Goal: Task Accomplishment & Management: Manage account settings

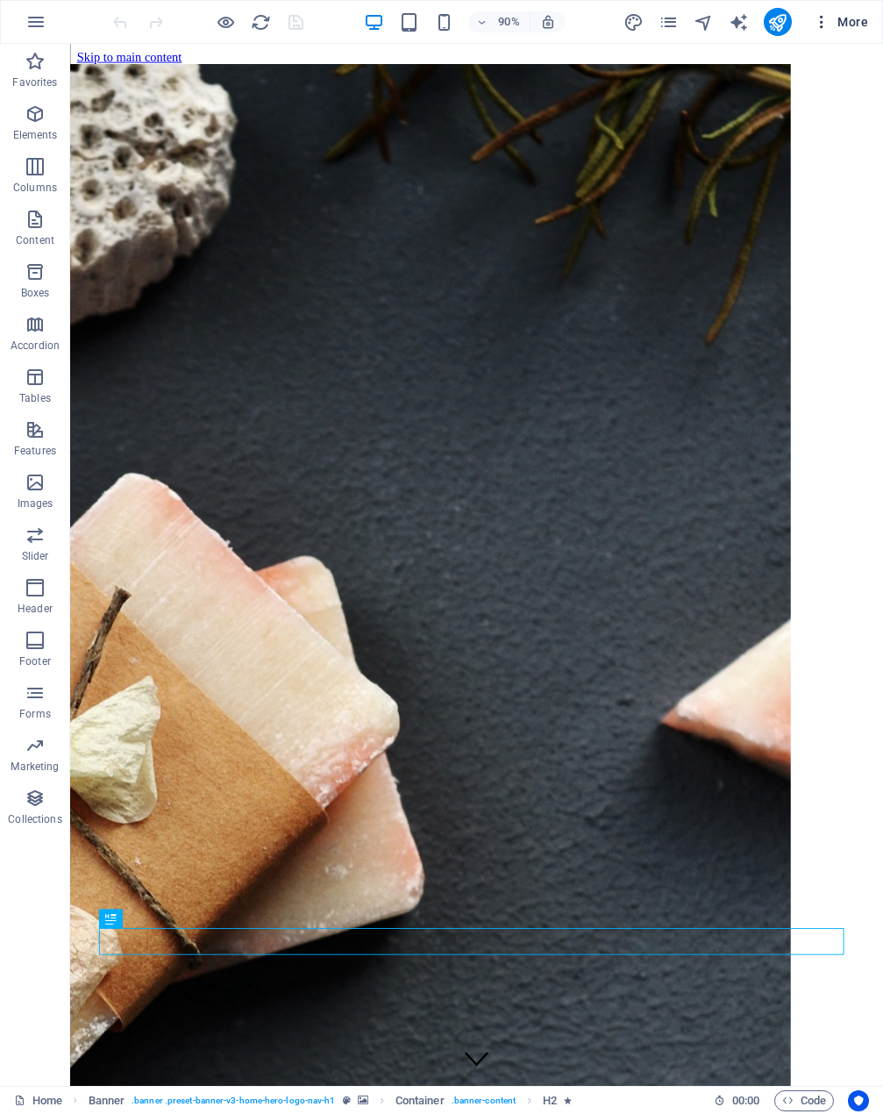
click at [826, 19] on icon "button" at bounding box center [822, 22] width 18 height 18
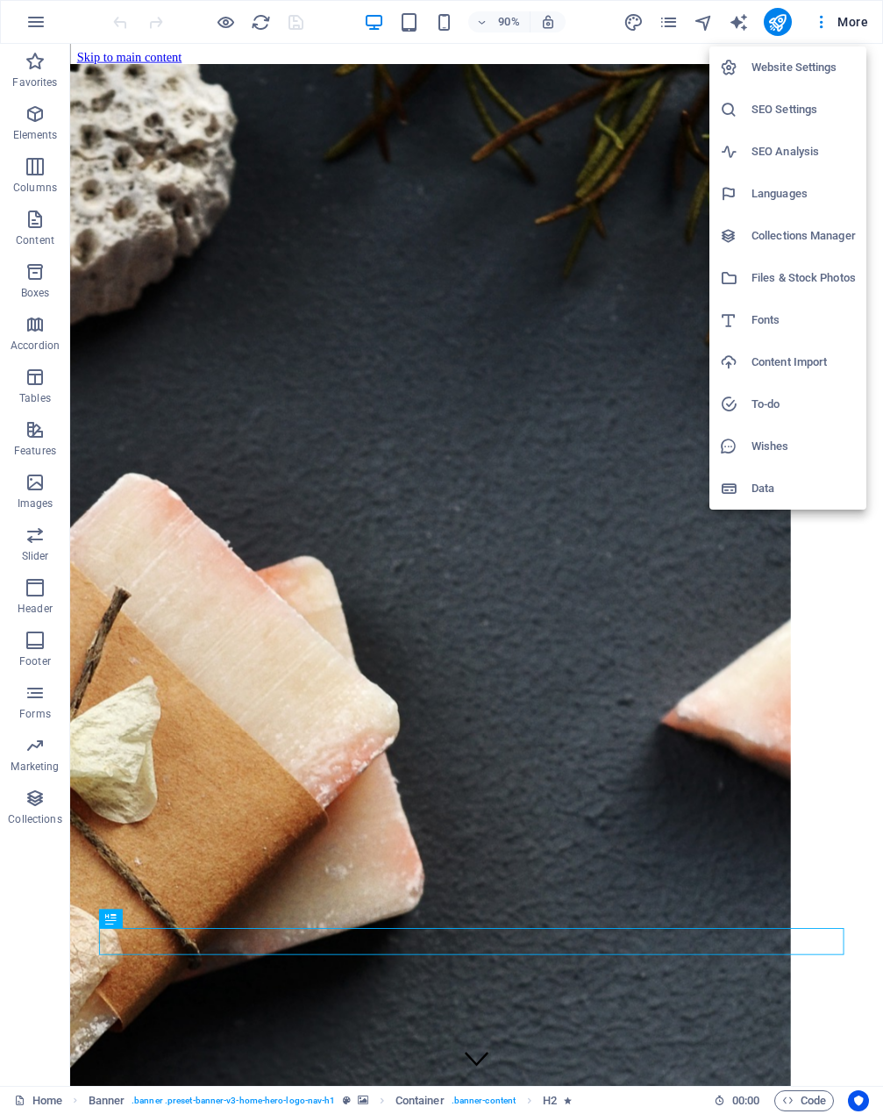
click at [772, 492] on h6 "Data" at bounding box center [803, 488] width 104 height 21
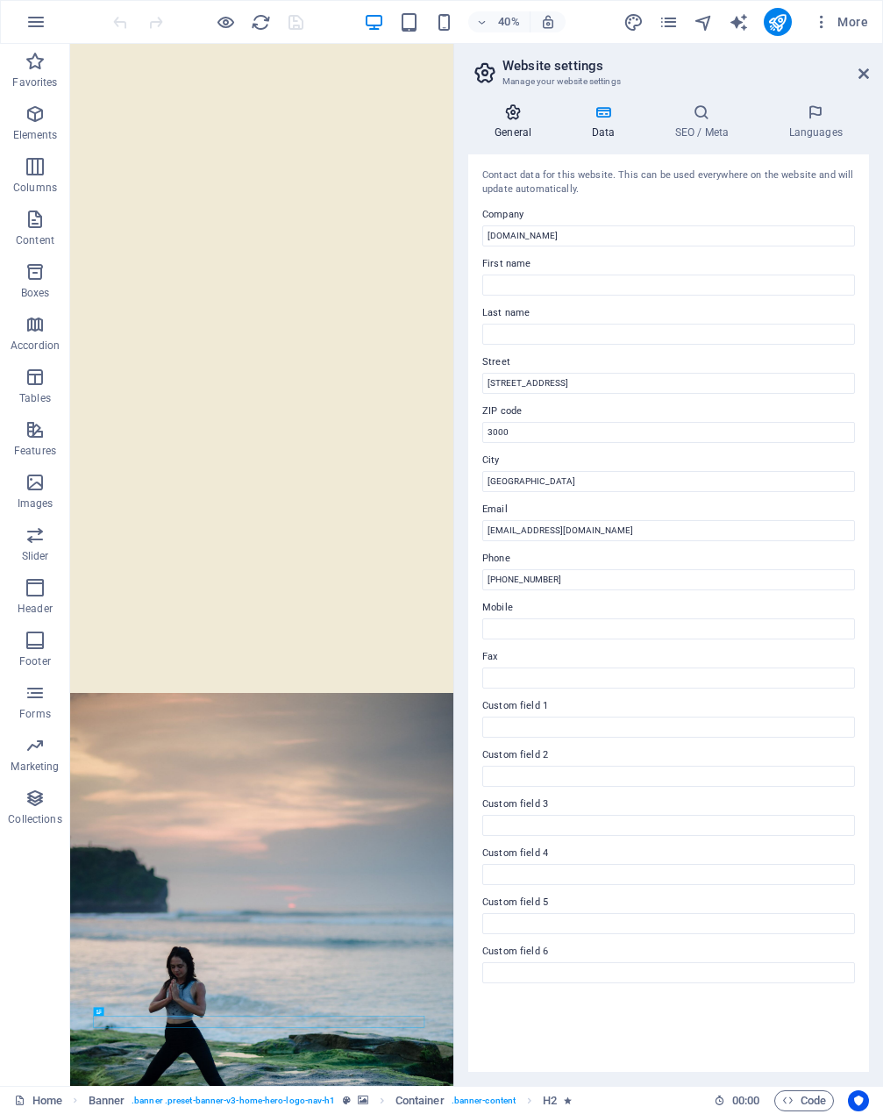
click at [513, 114] on icon at bounding box center [512, 112] width 89 height 18
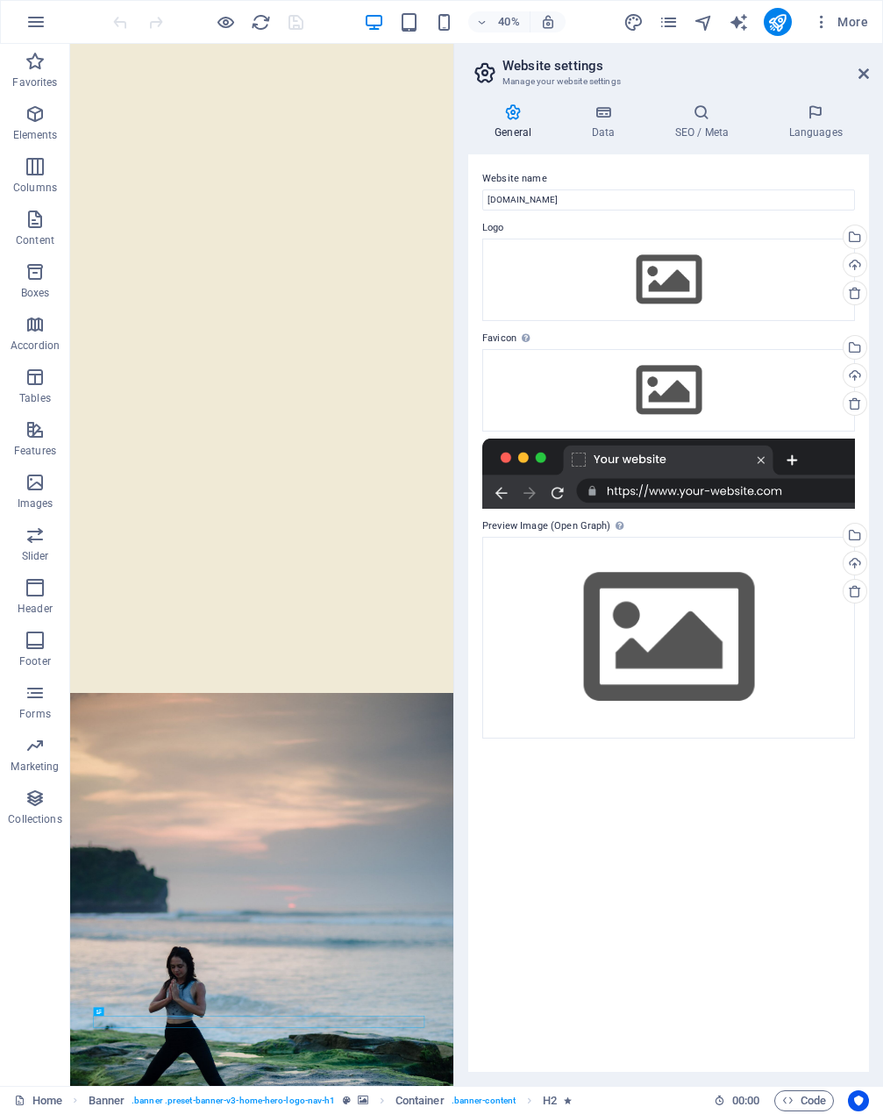
drag, startPoint x: 858, startPoint y: 74, endPoint x: 832, endPoint y: 36, distance: 46.0
click at [858, 74] on icon at bounding box center [863, 74] width 11 height 14
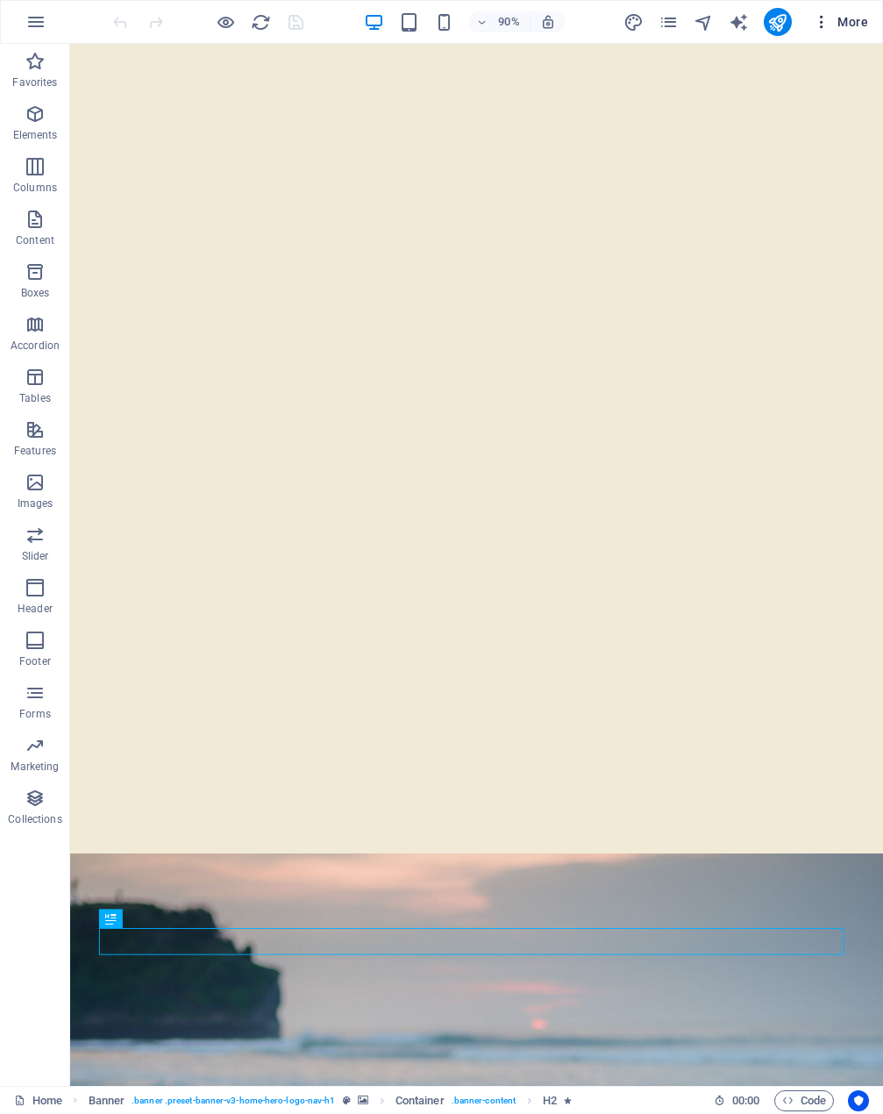
click at [827, 25] on icon "button" at bounding box center [822, 22] width 18 height 18
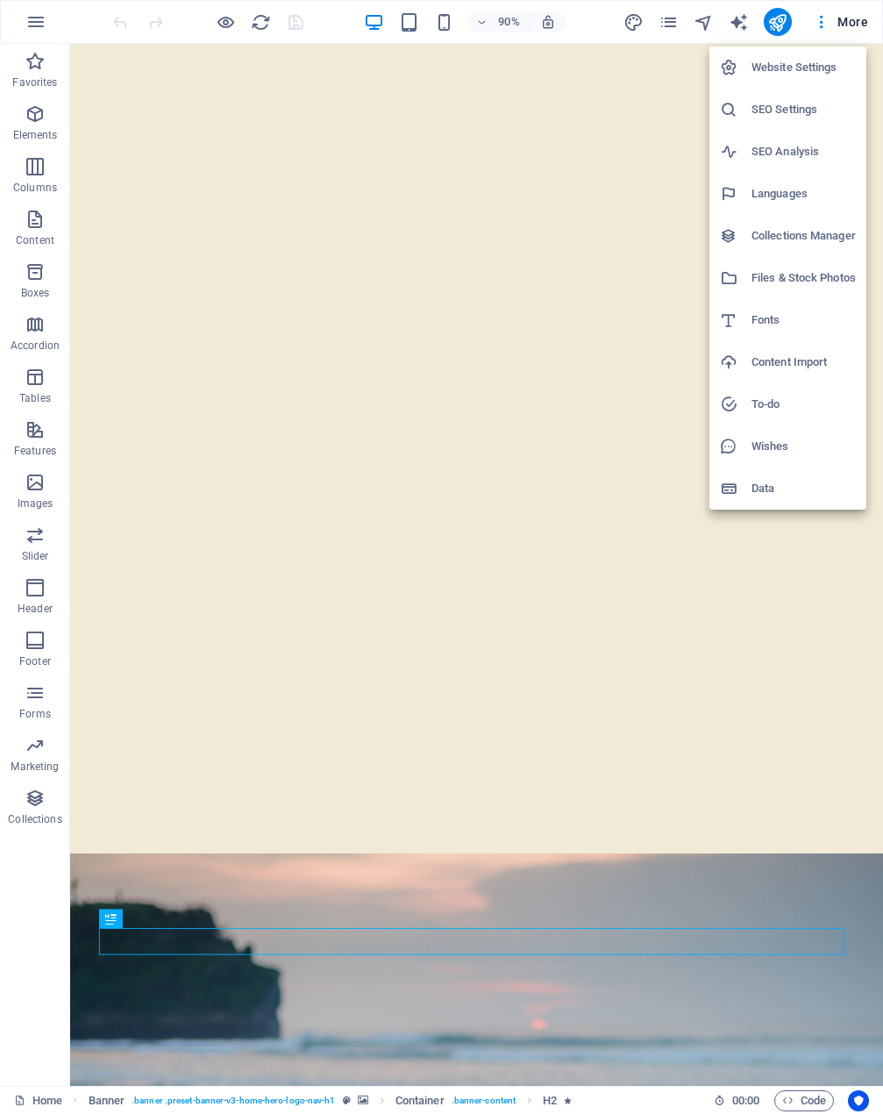
click at [853, 18] on div at bounding box center [441, 557] width 883 height 1114
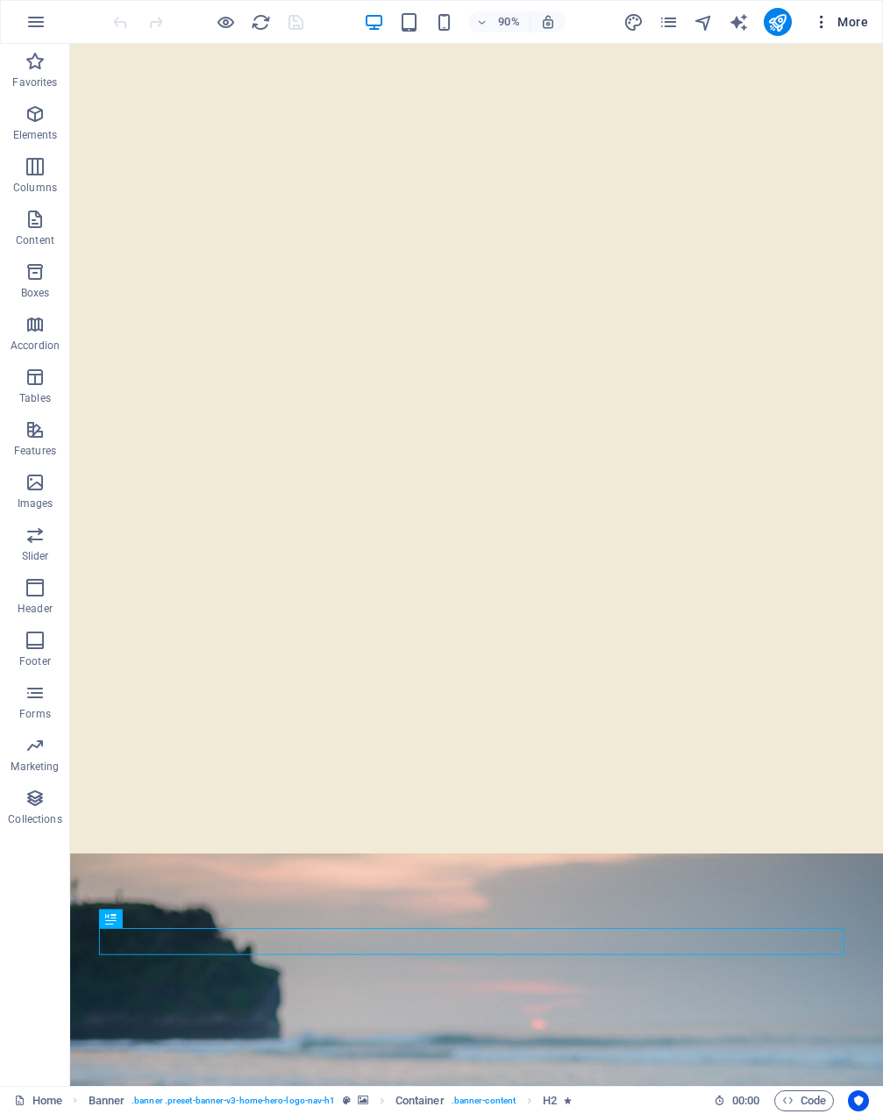
click at [843, 20] on span "More" at bounding box center [840, 22] width 55 height 18
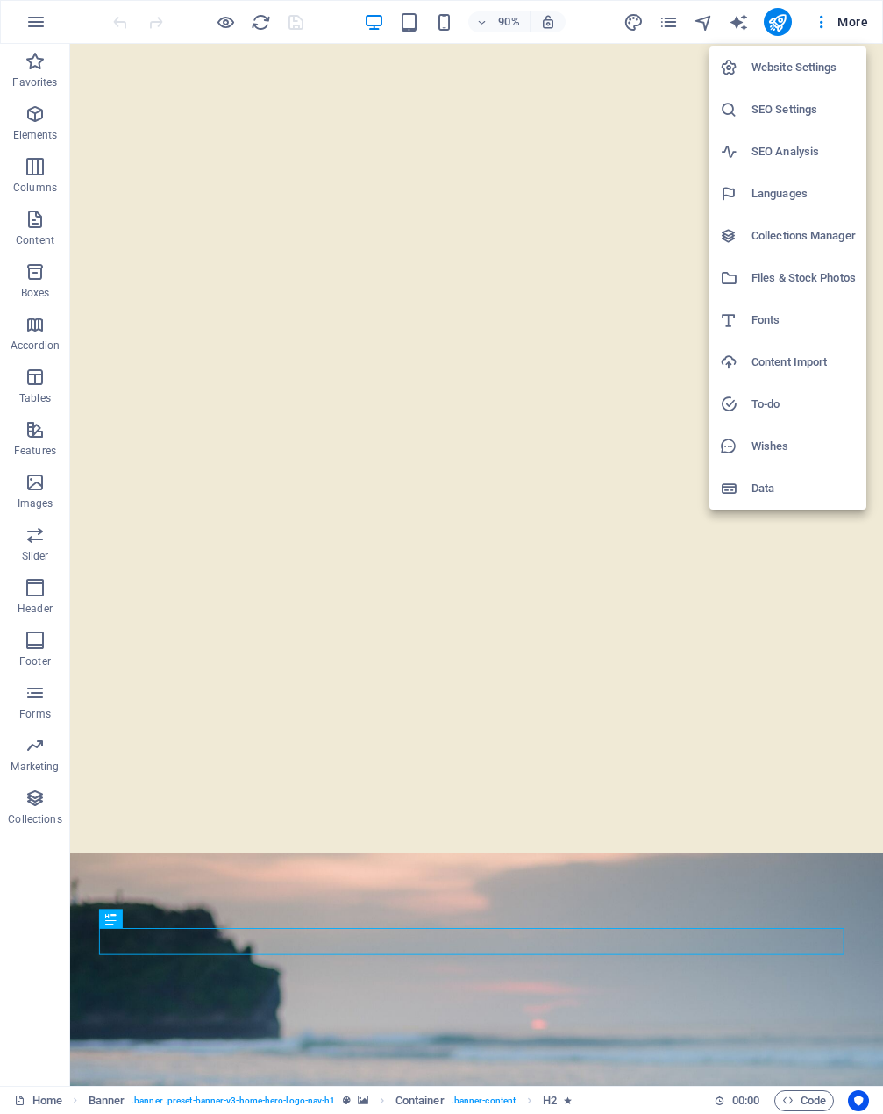
click at [802, 74] on h6 "Website Settings" at bounding box center [803, 67] width 104 height 21
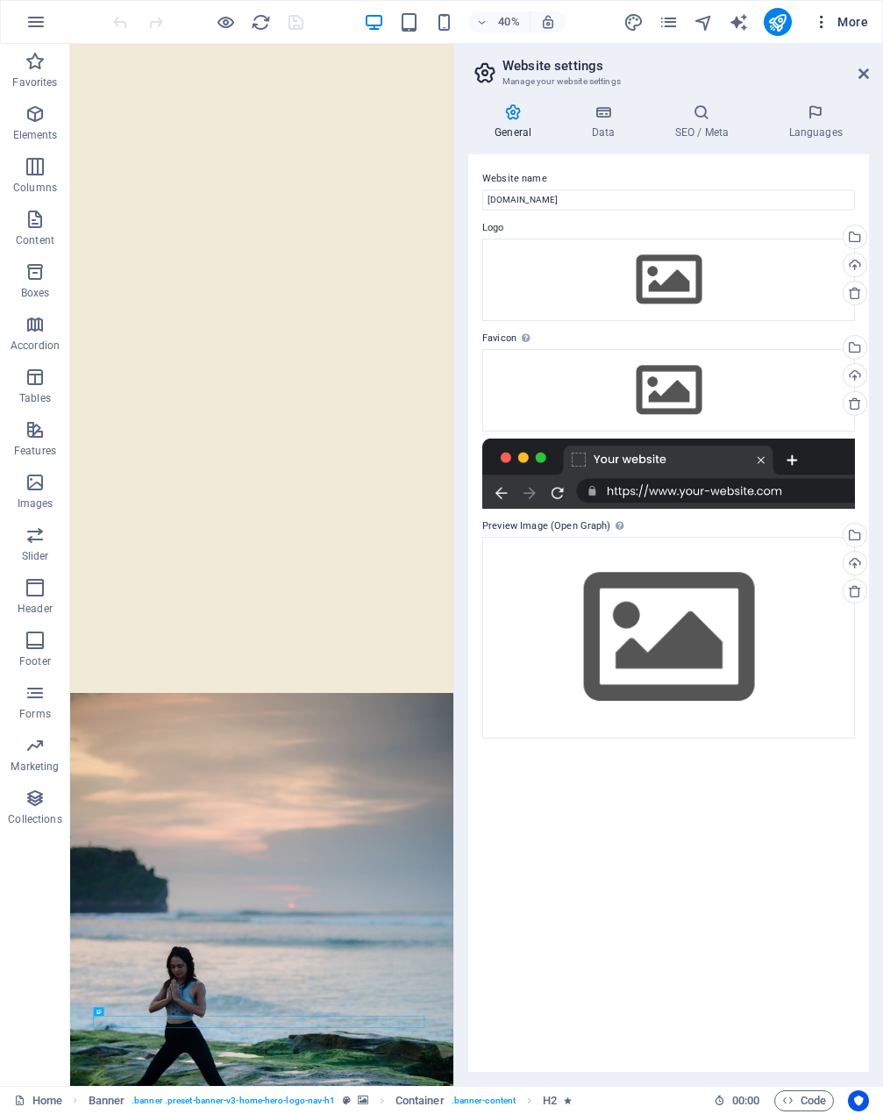
click at [844, 24] on span "More" at bounding box center [840, 22] width 55 height 18
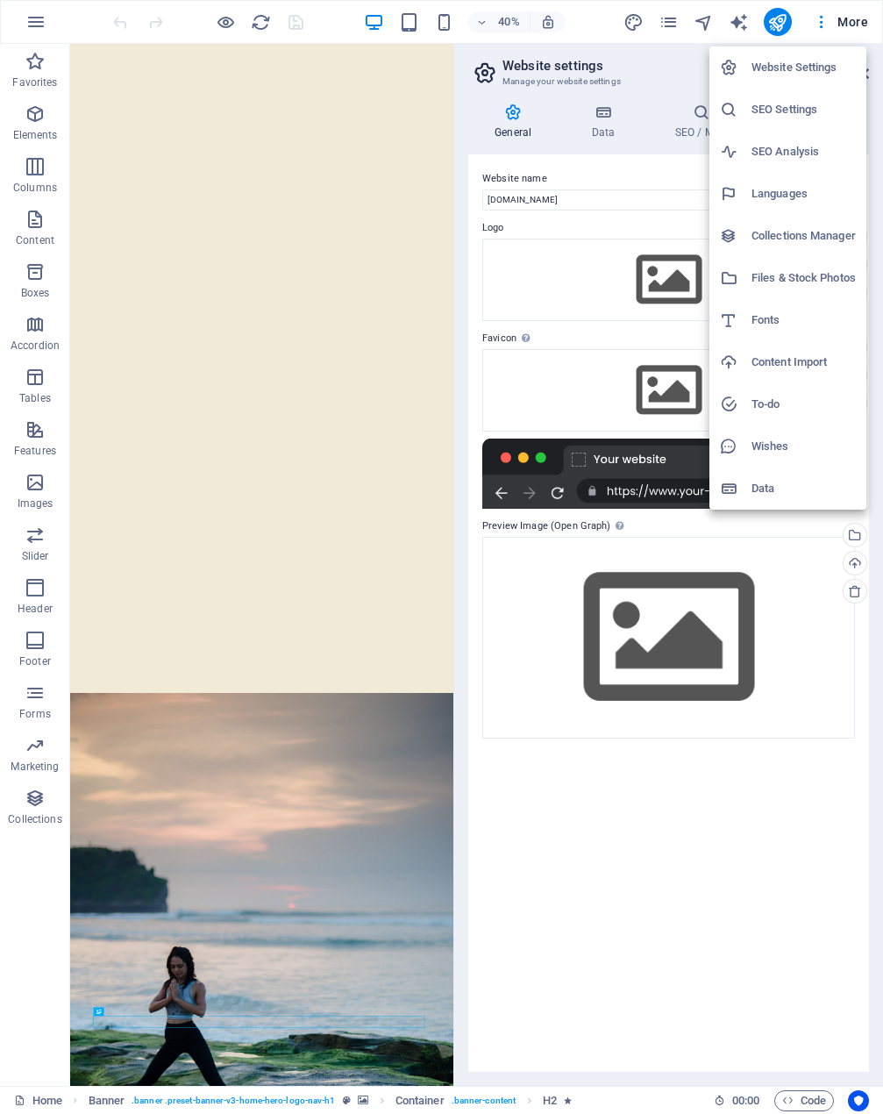
click at [675, 23] on div at bounding box center [441, 557] width 883 height 1114
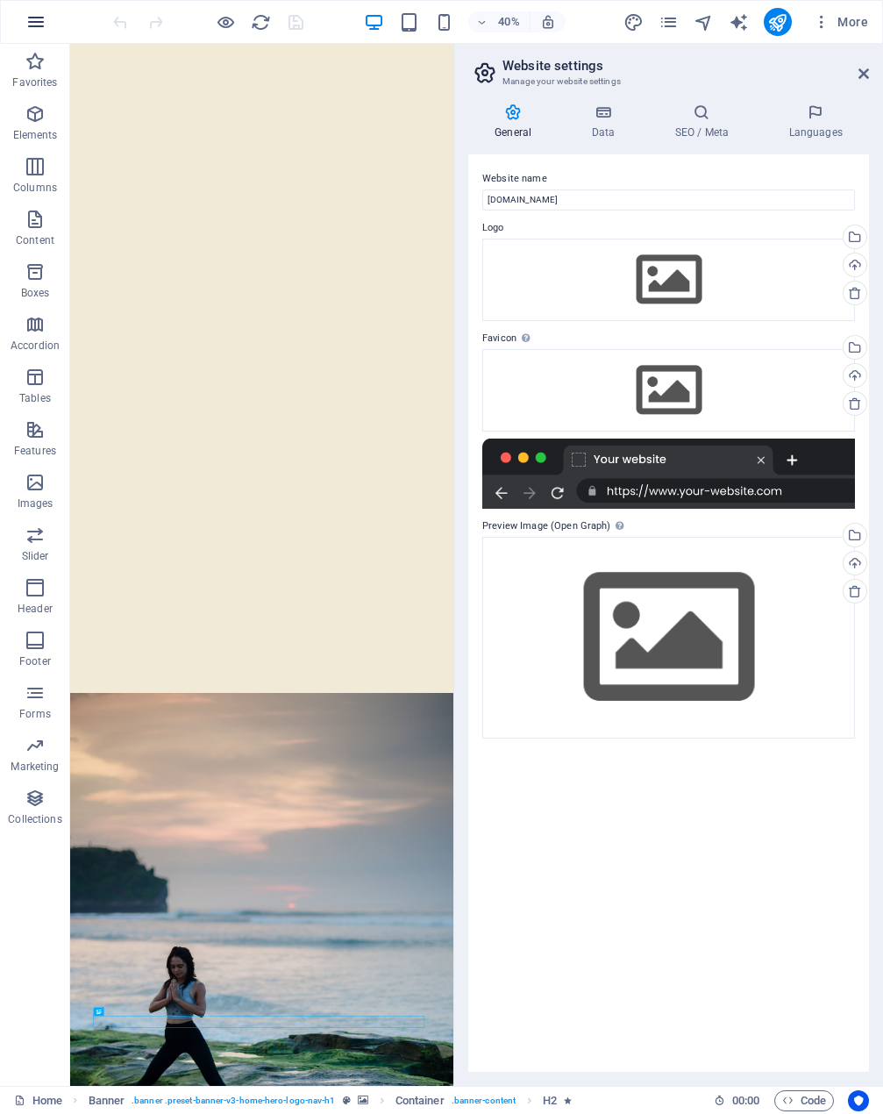
click at [23, 29] on button "button" at bounding box center [36, 22] width 42 height 42
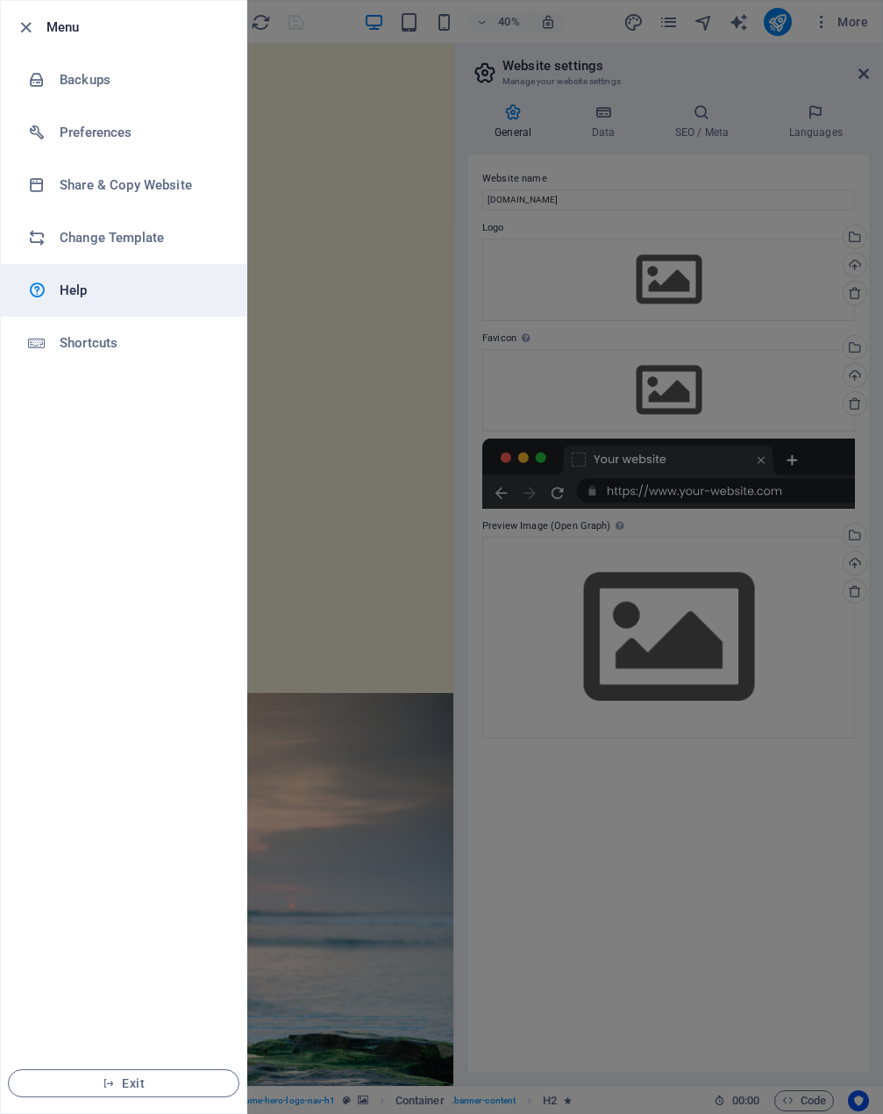
click at [88, 272] on link "Help" at bounding box center [123, 290] width 245 height 53
click at [490, 131] on div at bounding box center [441, 557] width 883 height 1114
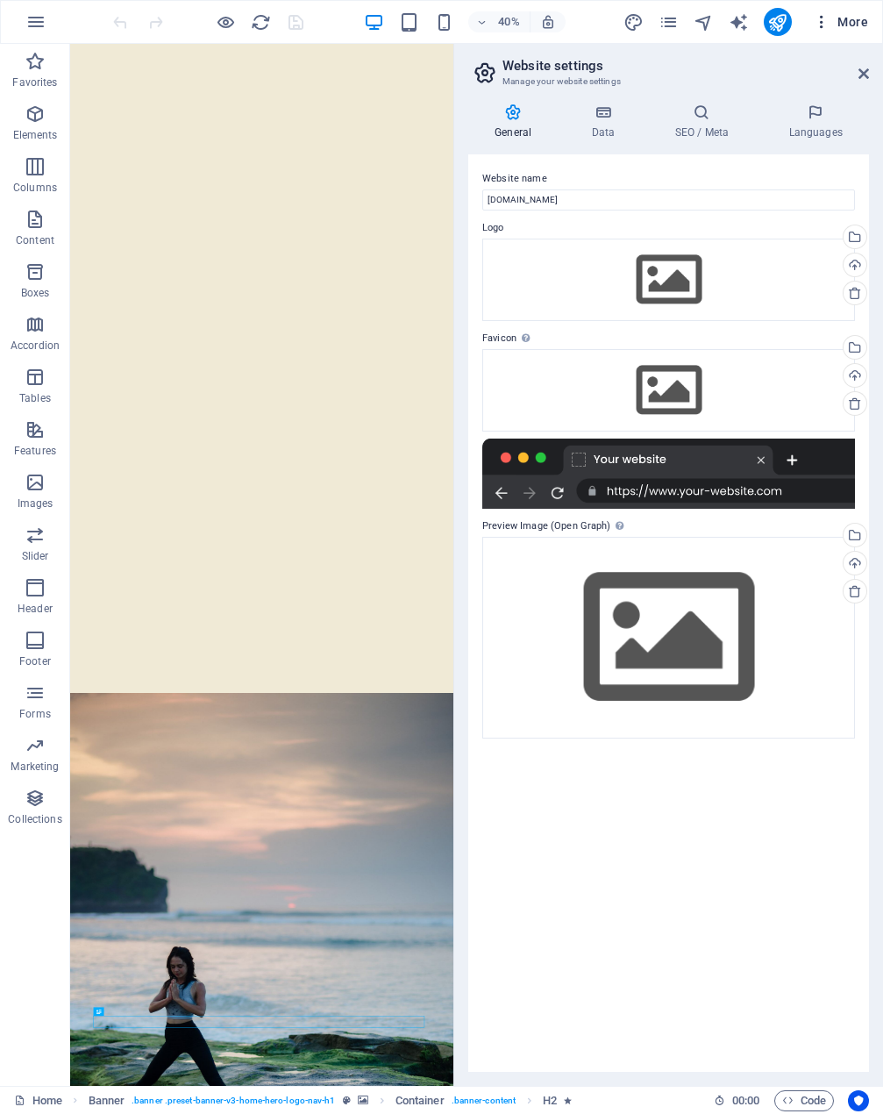
click at [821, 23] on icon "button" at bounding box center [822, 22] width 18 height 18
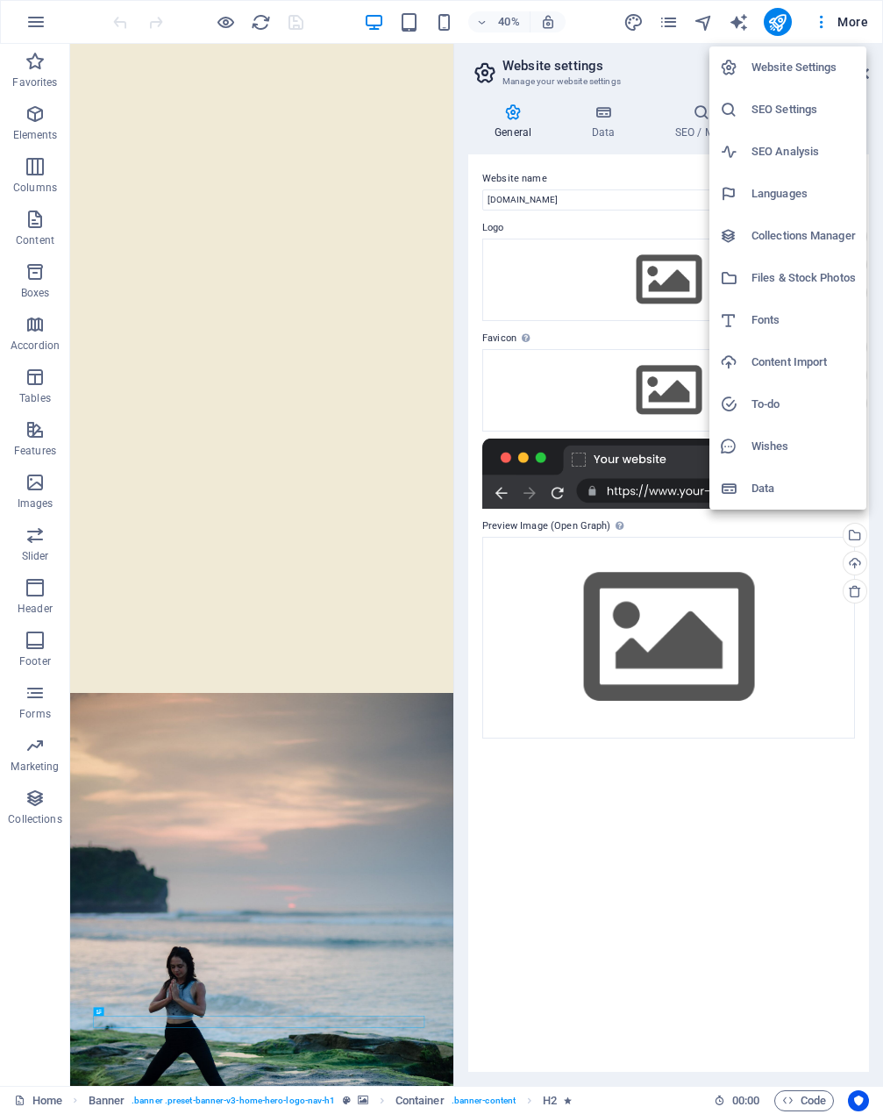
click at [819, 76] on h6 "Website Settings" at bounding box center [803, 67] width 104 height 21
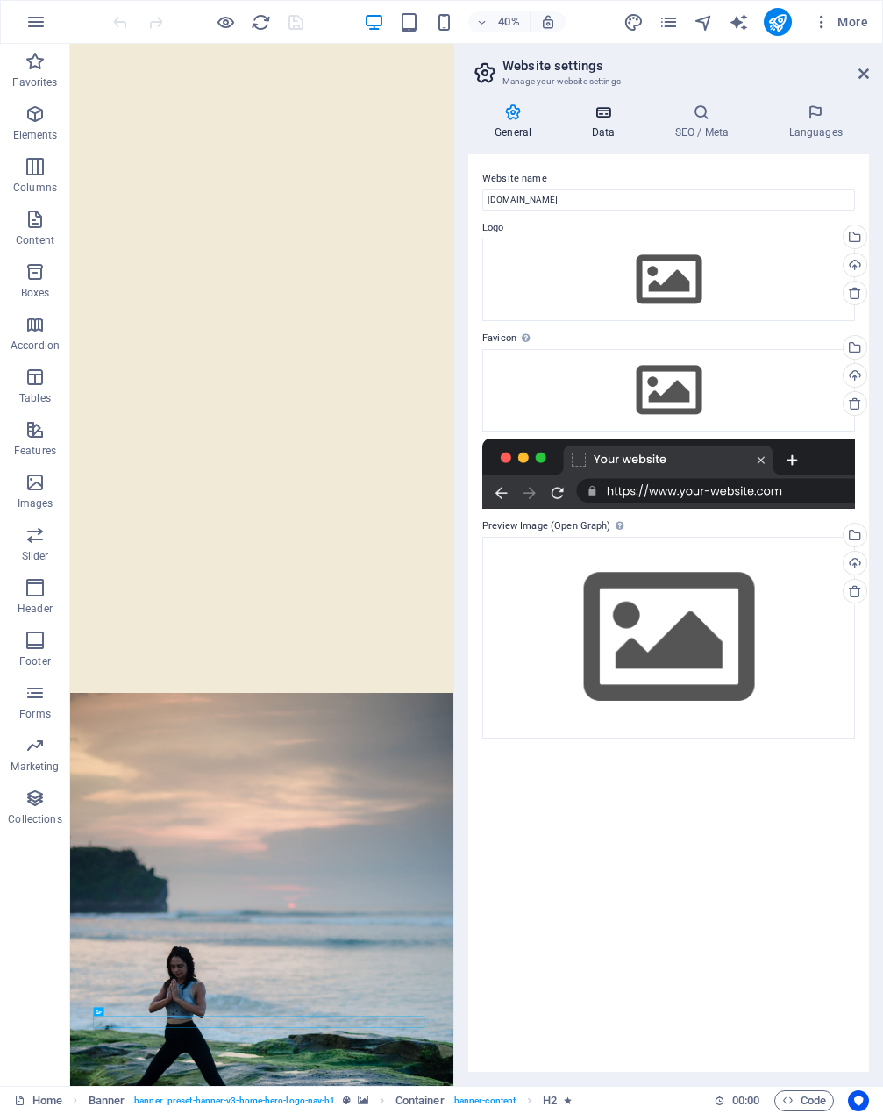
click at [631, 114] on icon at bounding box center [603, 112] width 76 height 18
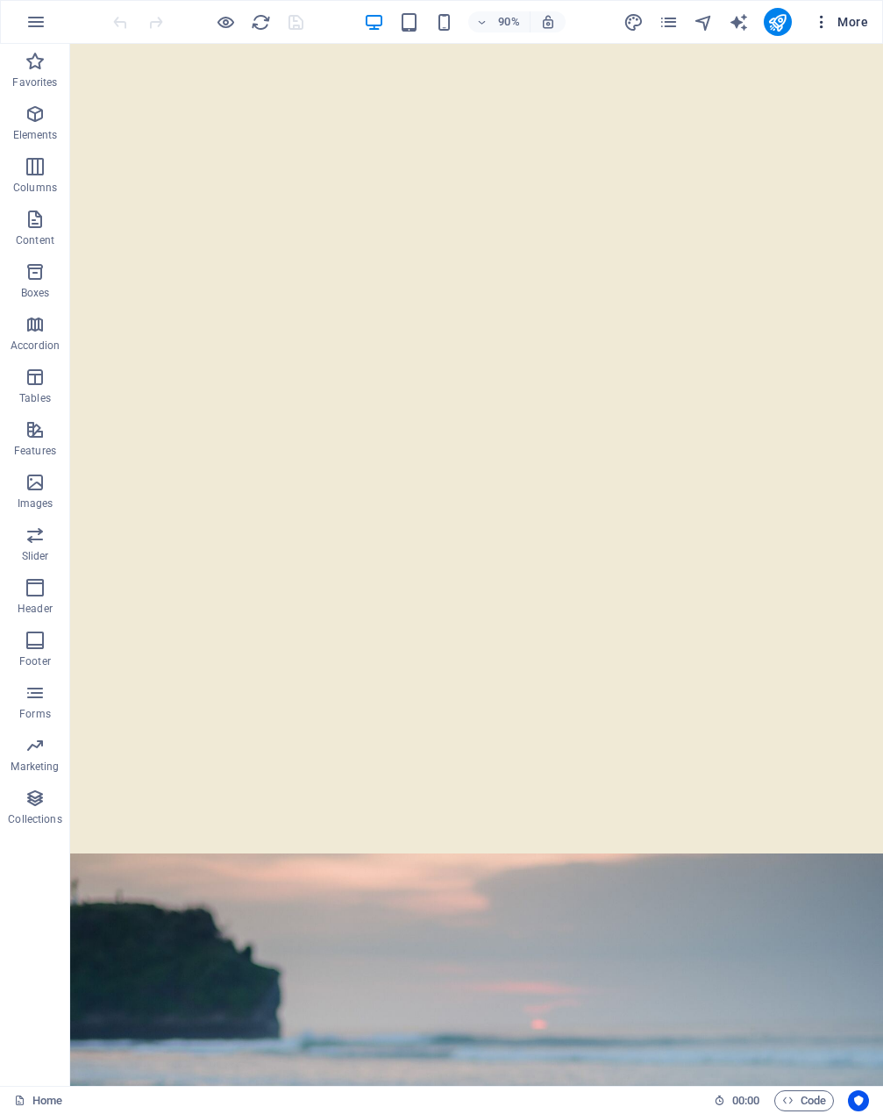
click at [844, 19] on span "More" at bounding box center [840, 22] width 55 height 18
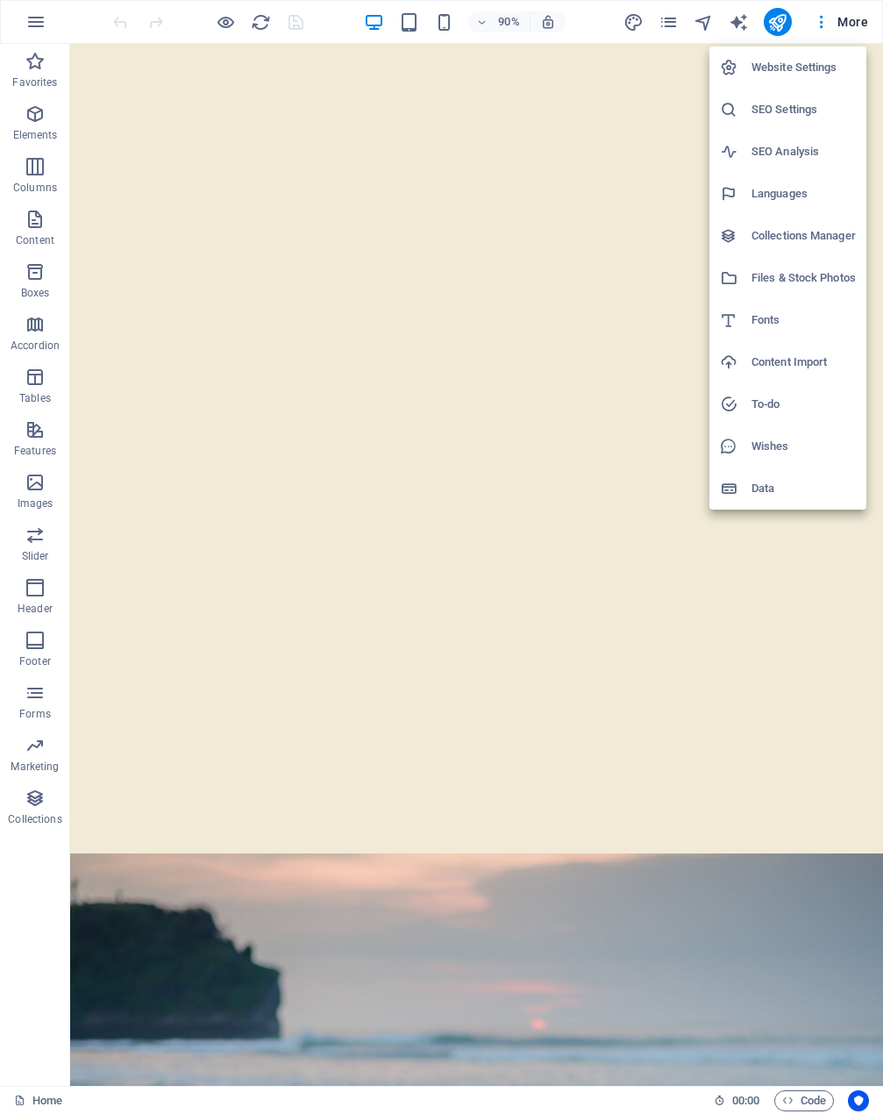
click at [773, 70] on h6 "Website Settings" at bounding box center [803, 67] width 104 height 21
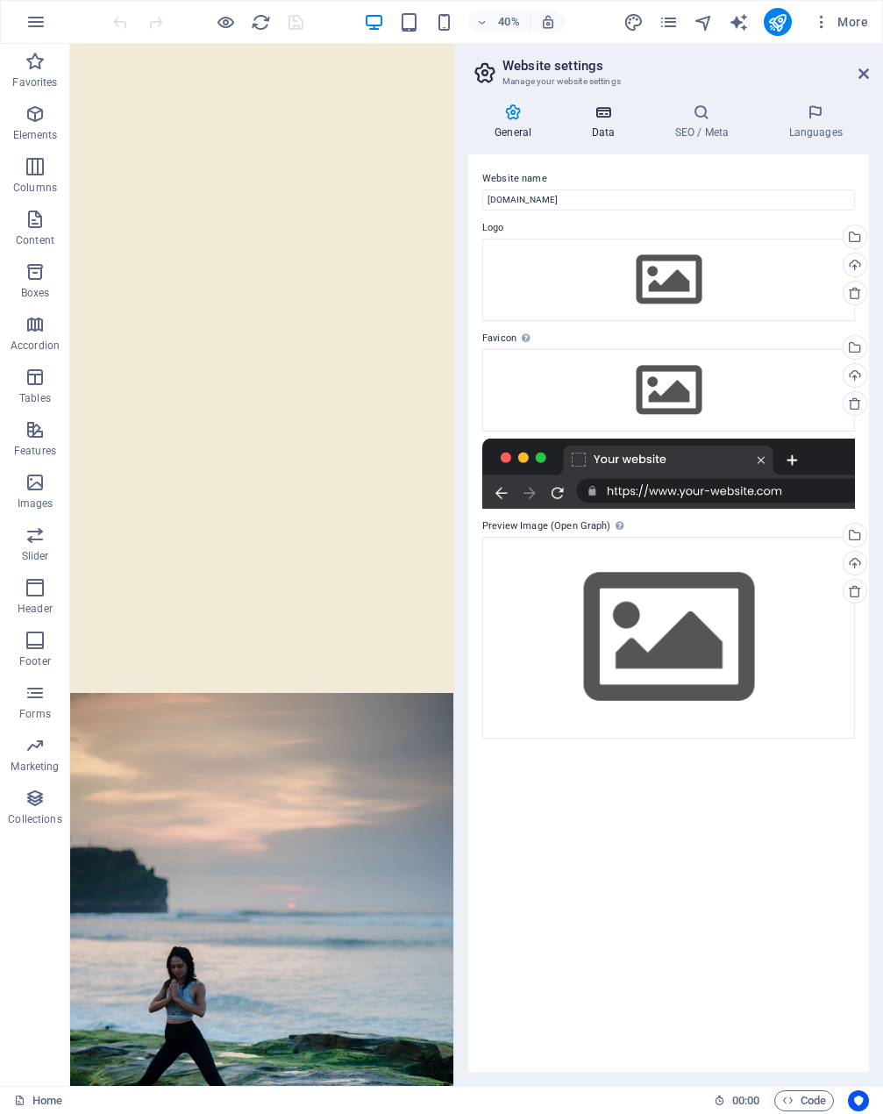
click at [622, 139] on h4 "Data" at bounding box center [606, 121] width 83 height 37
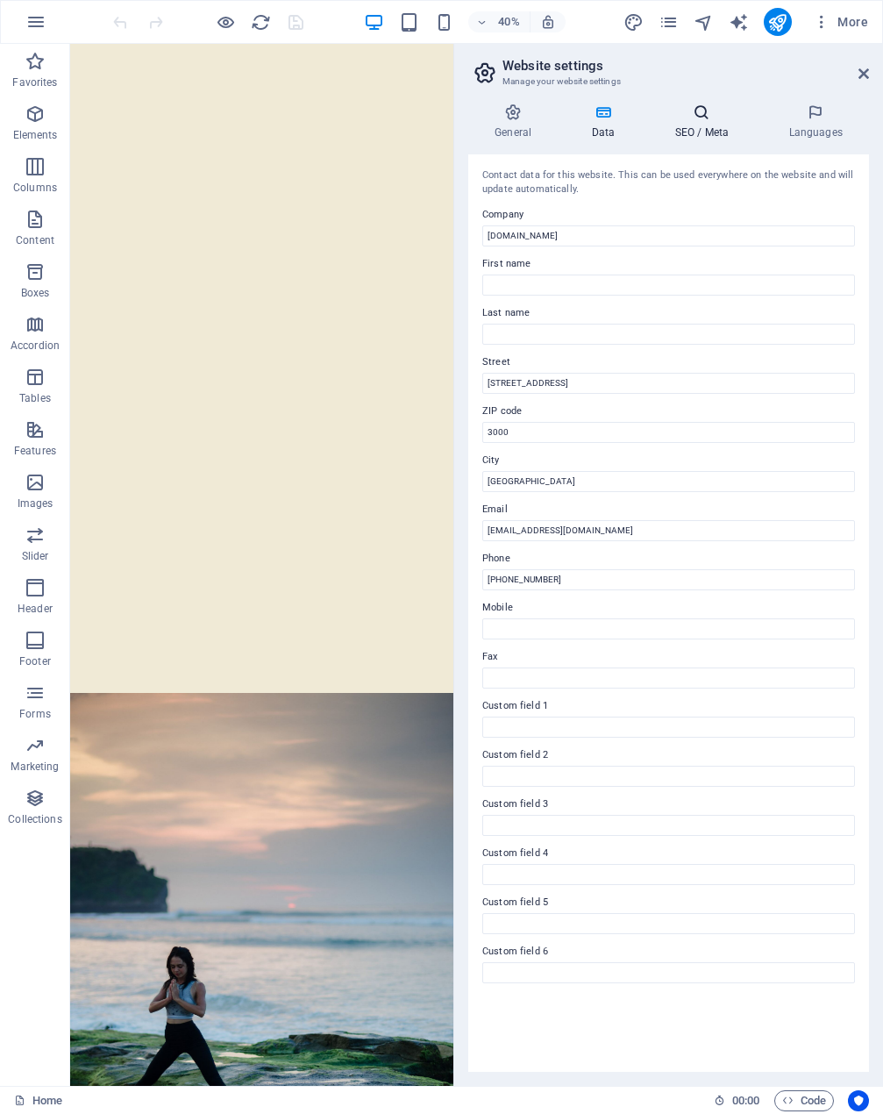
click at [716, 136] on h4 "SEO / Meta" at bounding box center [705, 121] width 114 height 37
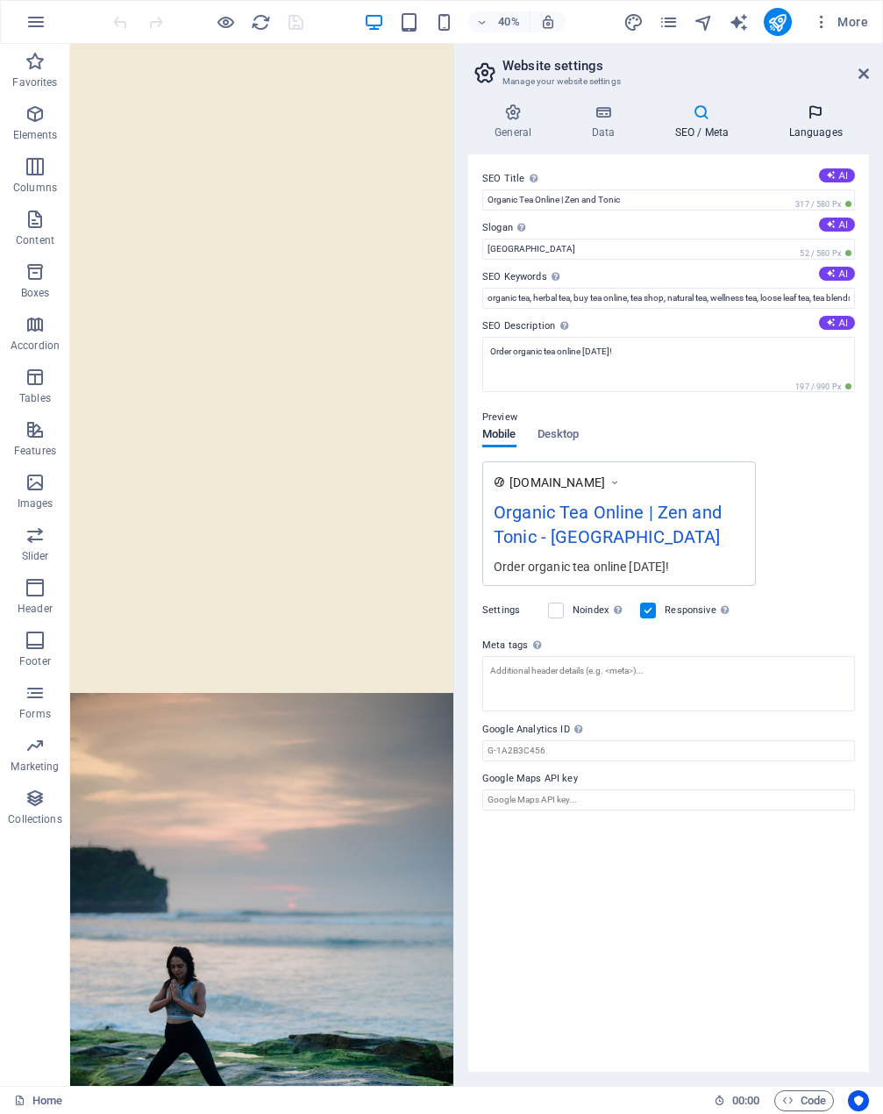
click at [822, 113] on icon at bounding box center [815, 112] width 107 height 18
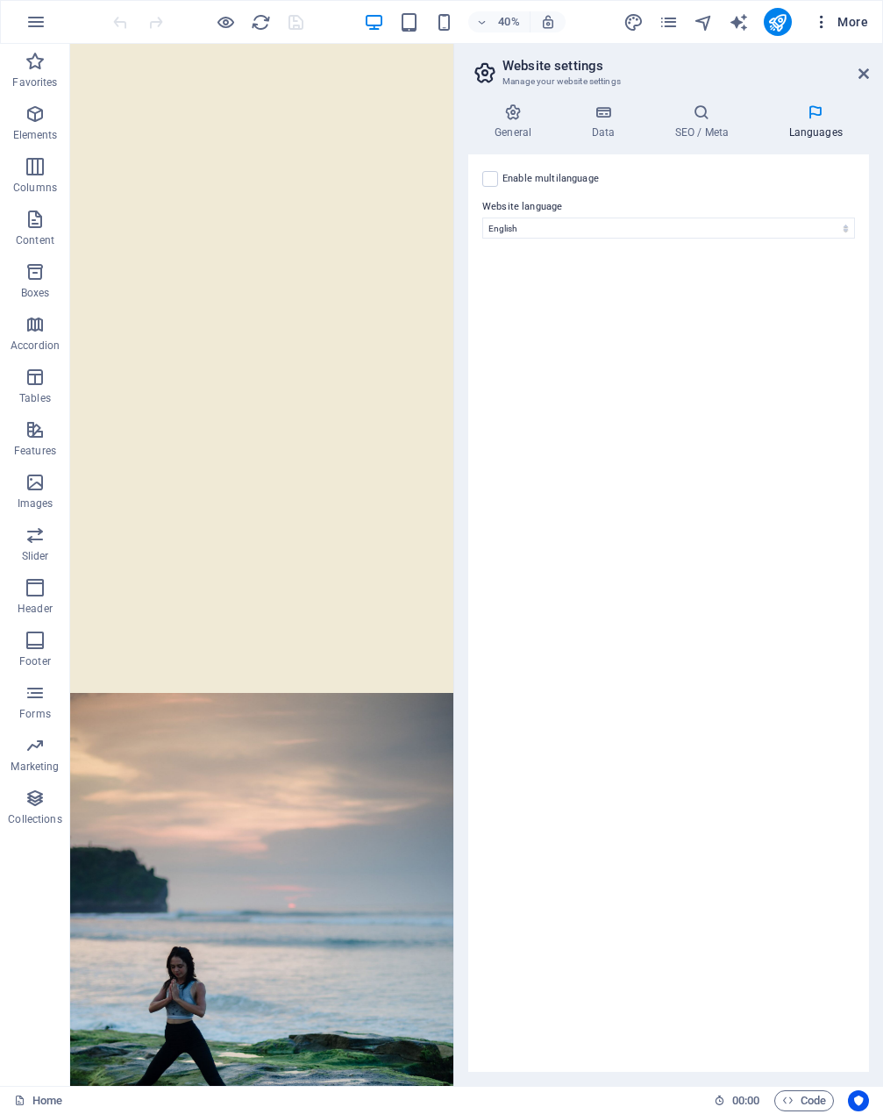
click at [842, 11] on button "More" at bounding box center [840, 22] width 69 height 28
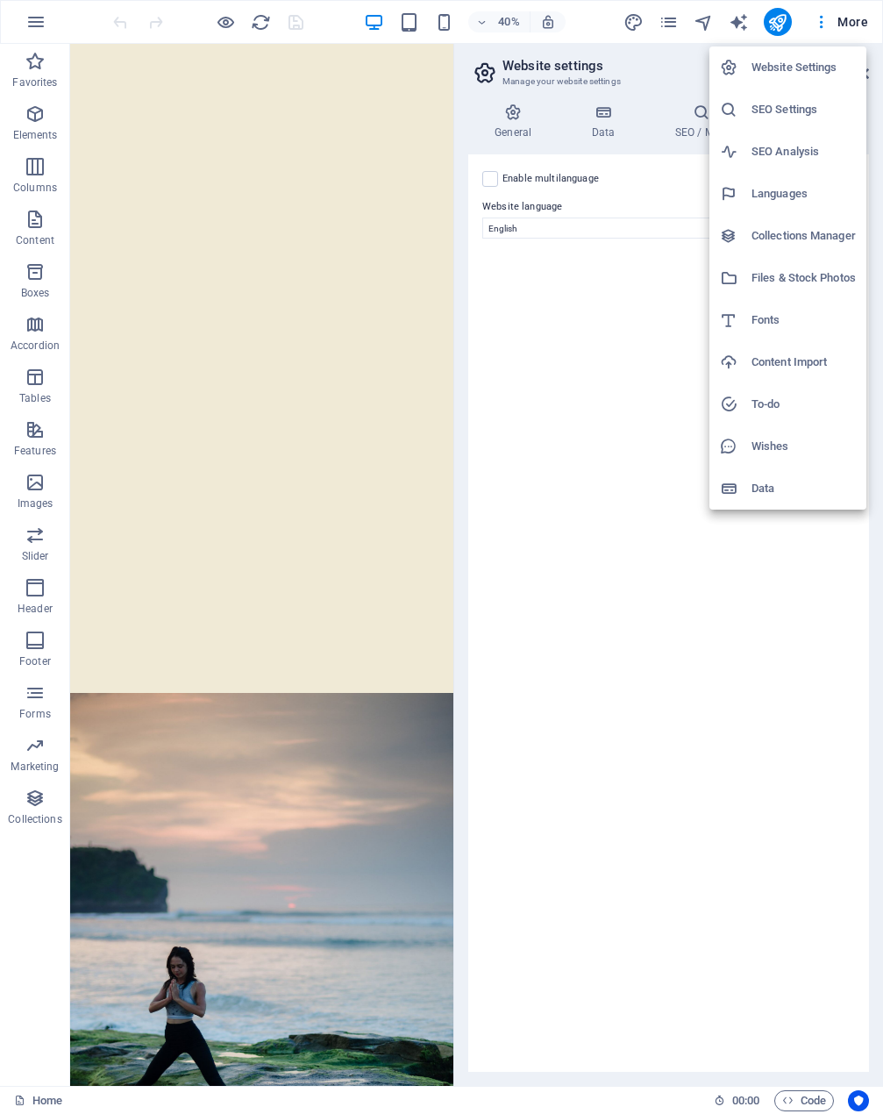
click at [774, 287] on h6 "Files & Stock Photos" at bounding box center [803, 277] width 104 height 21
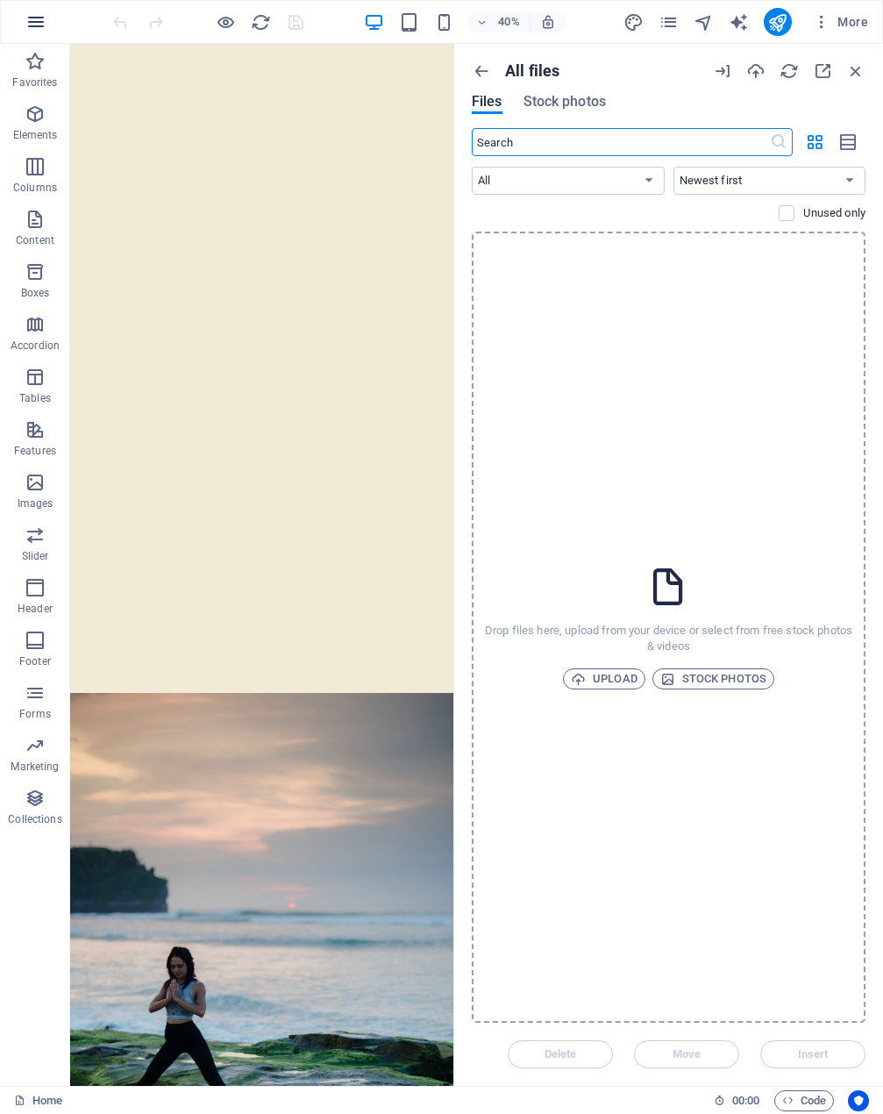
click at [28, 30] on icon "button" at bounding box center [35, 21] width 21 height 21
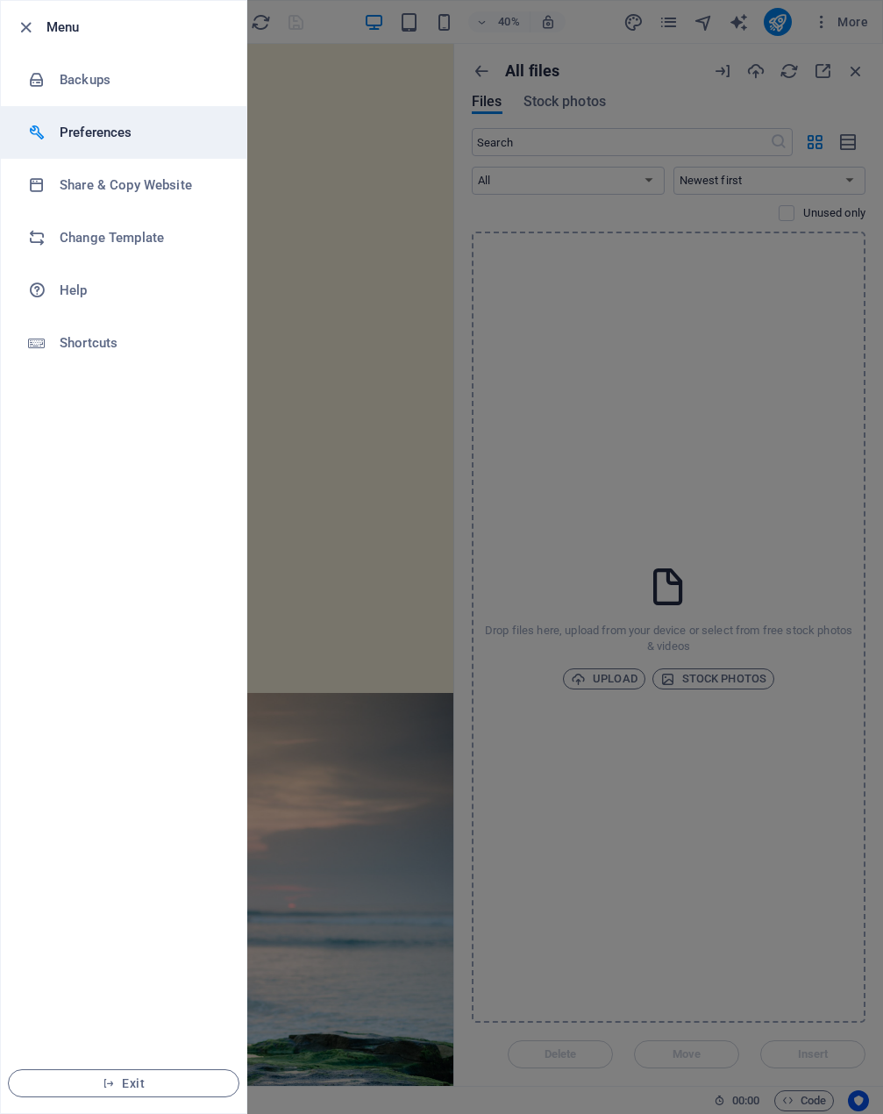
click at [60, 131] on h6 "Preferences" at bounding box center [141, 132] width 162 height 21
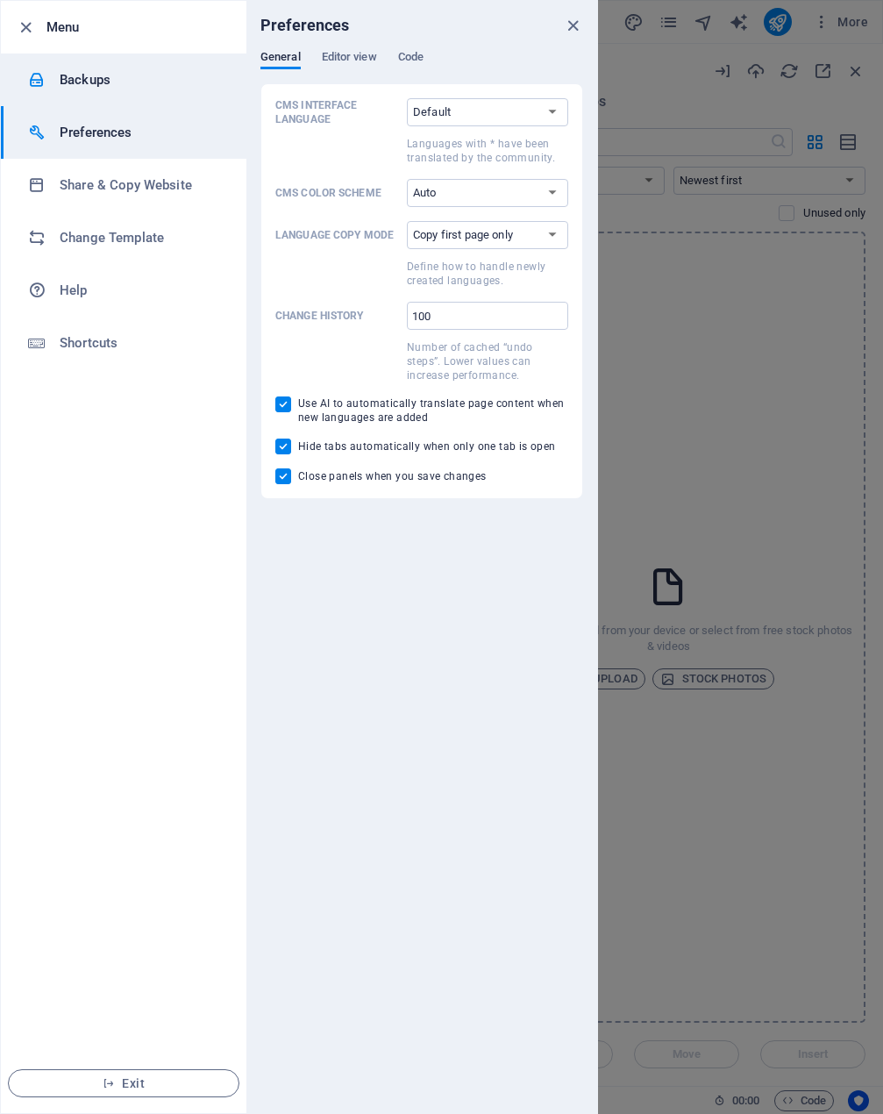
click at [58, 66] on li "Backups" at bounding box center [123, 79] width 245 height 53
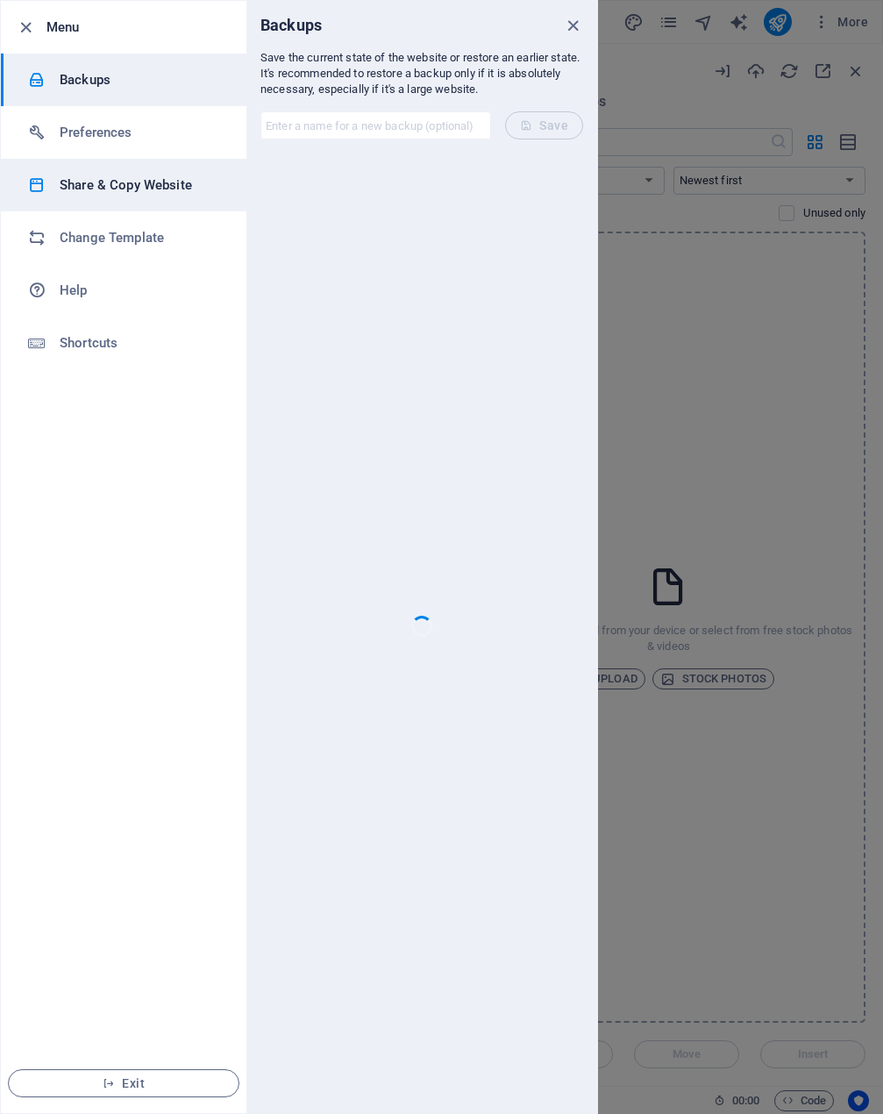
click at [72, 181] on h6 "Share & Copy Website" at bounding box center [141, 184] width 162 height 21
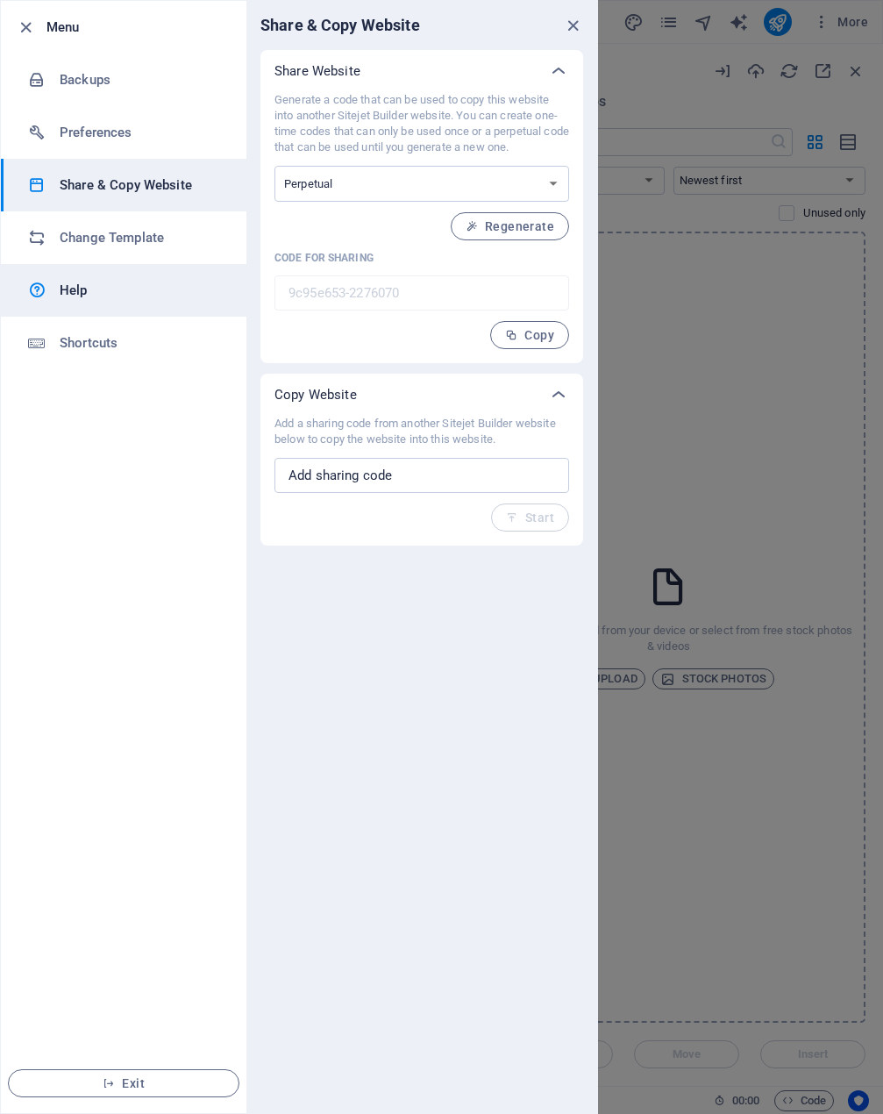
click at [70, 278] on link "Help" at bounding box center [123, 290] width 245 height 53
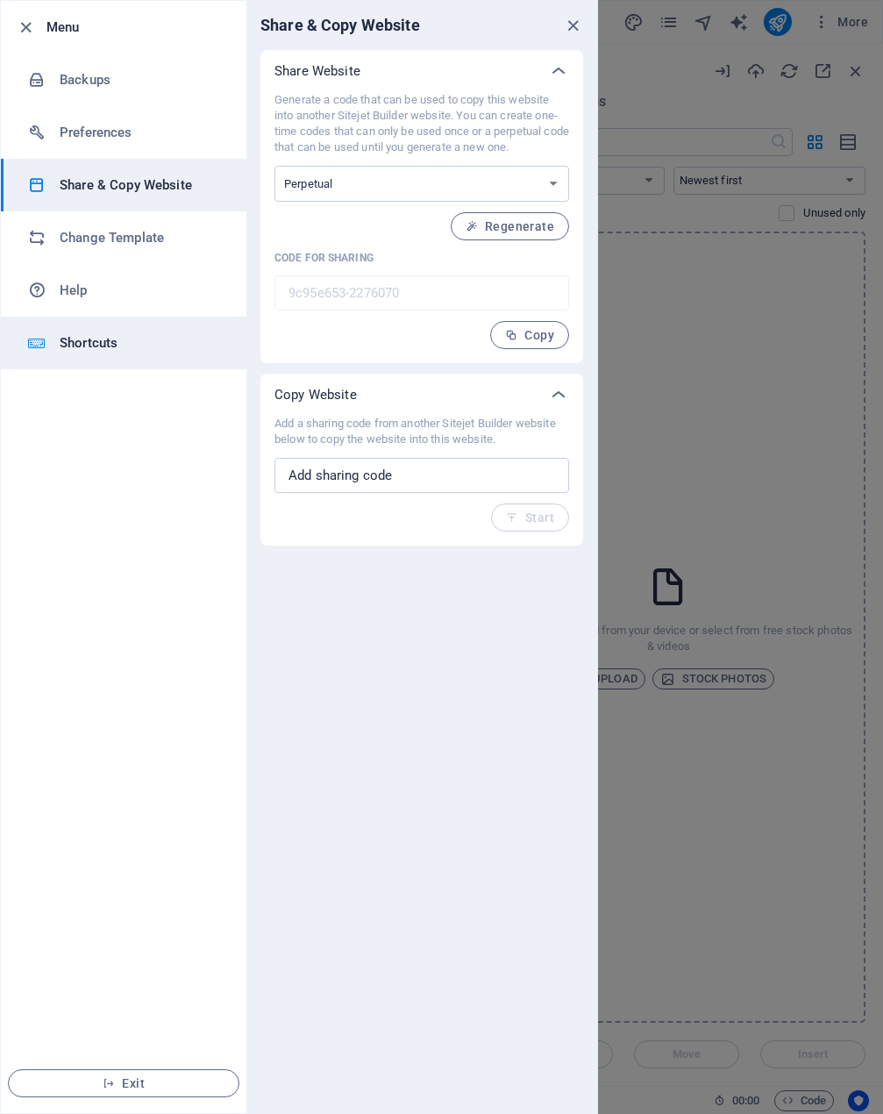
click at [60, 335] on h6 "Shortcuts" at bounding box center [141, 342] width 162 height 21
